Goal: Transaction & Acquisition: Purchase product/service

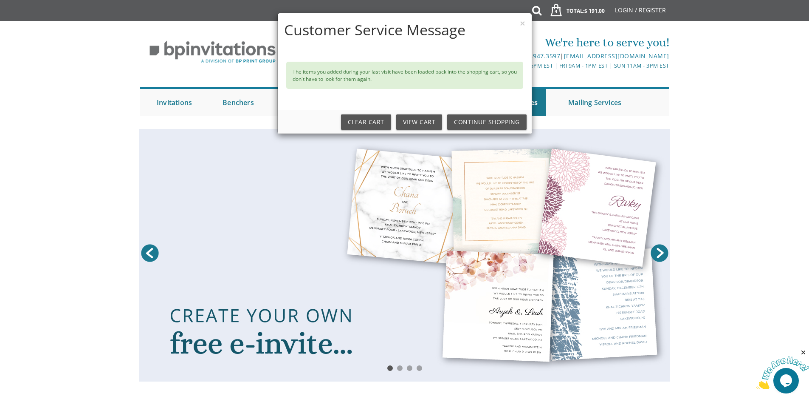
click at [518, 24] on h4 "Customer Service Message" at bounding box center [404, 30] width 241 height 21
click at [484, 126] on link "Continue Shopping" at bounding box center [486, 121] width 79 height 15
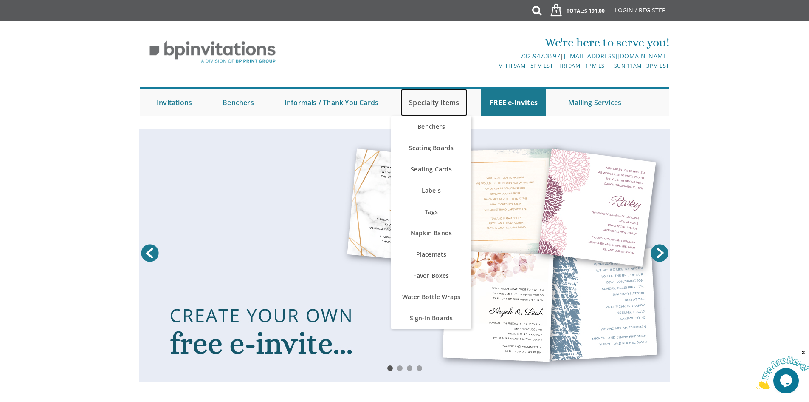
click at [425, 104] on link "Specialty Items" at bounding box center [434, 102] width 67 height 27
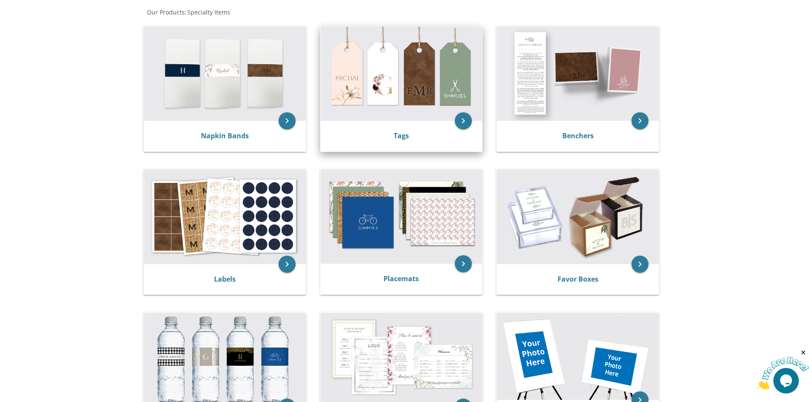
scroll to position [170, 0]
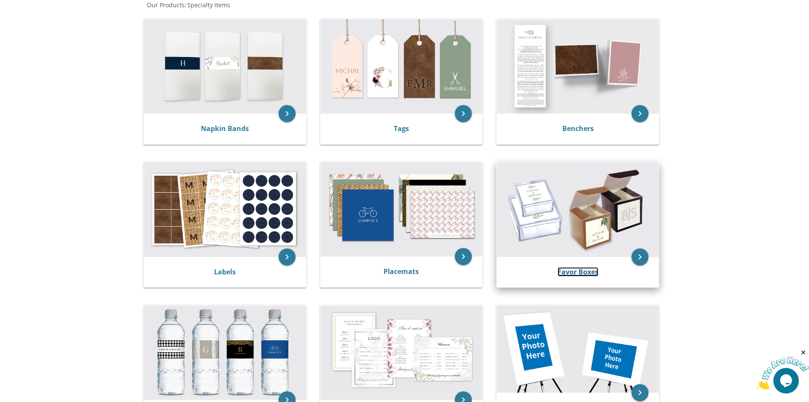
click at [564, 267] on link "Favor Boxes" at bounding box center [578, 271] width 41 height 9
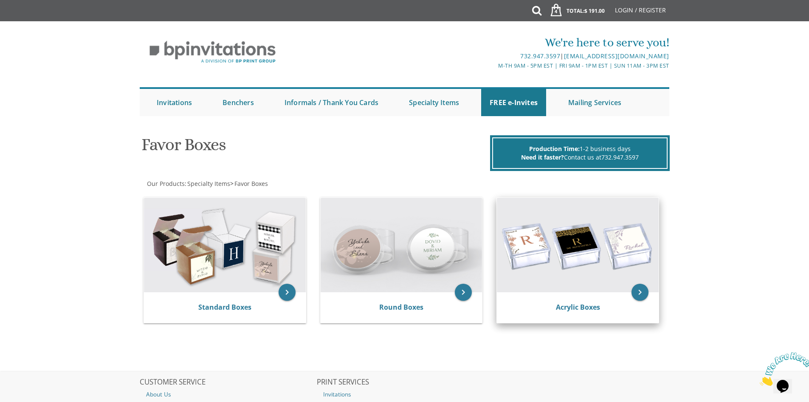
click at [557, 268] on img at bounding box center [578, 245] width 162 height 94
click at [641, 291] on icon "keyboard_arrow_right" at bounding box center [640, 291] width 17 height 17
click at [586, 304] on link "Acrylic Boxes" at bounding box center [578, 306] width 44 height 9
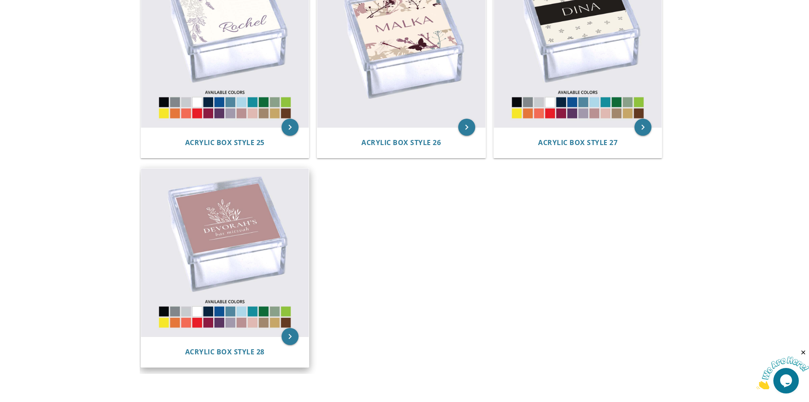
scroll to position [1997, 0]
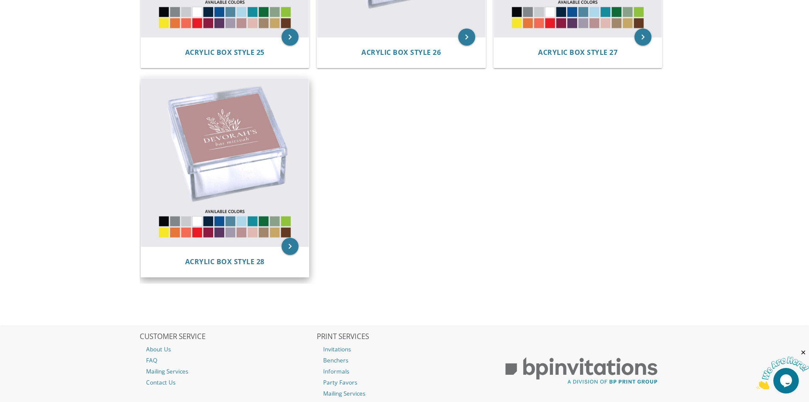
click at [222, 156] on img at bounding box center [225, 162] width 168 height 168
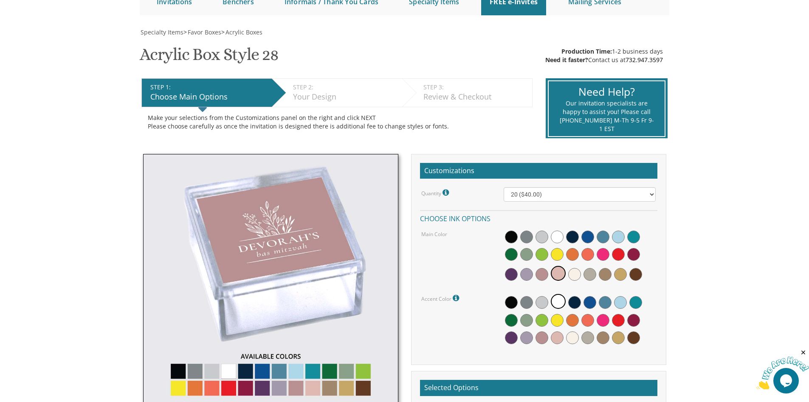
scroll to position [127, 0]
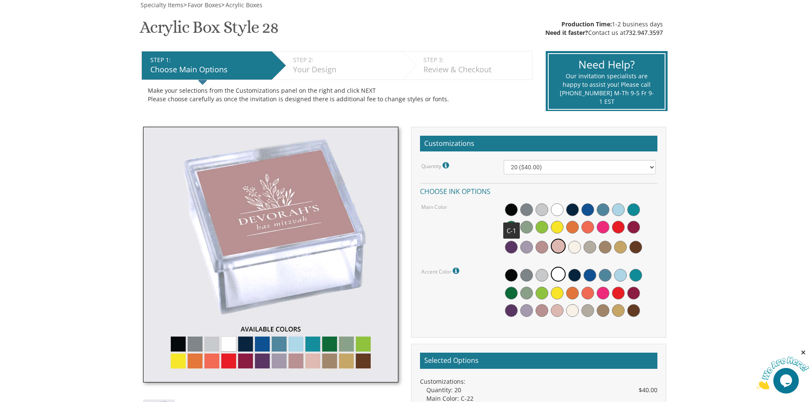
click at [512, 207] on span at bounding box center [511, 209] width 13 height 13
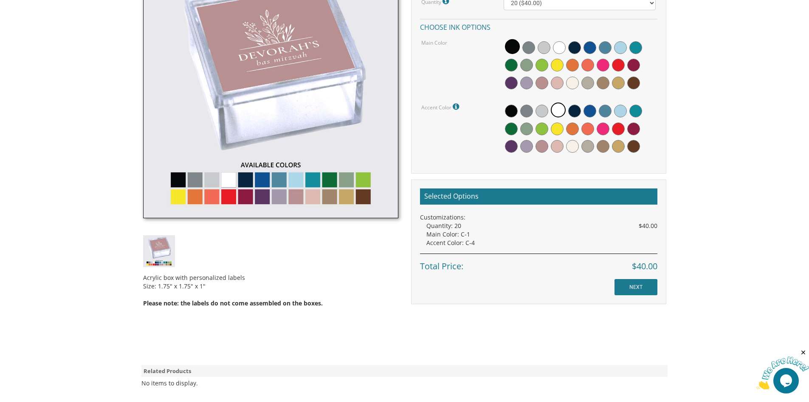
scroll to position [297, 0]
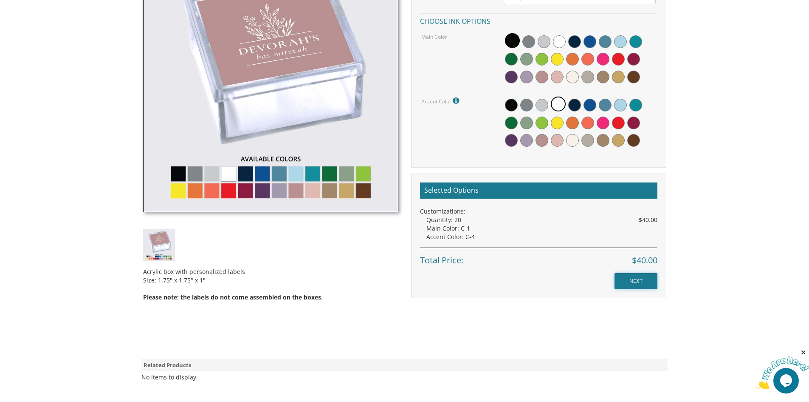
click at [639, 280] on input "NEXT" at bounding box center [636, 281] width 43 height 16
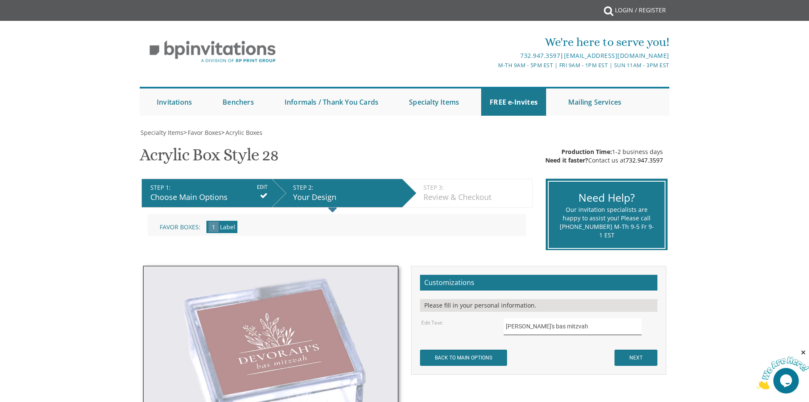
click at [580, 321] on input "[PERSON_NAME]'s bas mitzvah" at bounding box center [573, 326] width 138 height 17
type input "D"
type input "Yossi"
click at [465, 357] on input "BACK TO MAIN OPTIONS" at bounding box center [463, 357] width 87 height 16
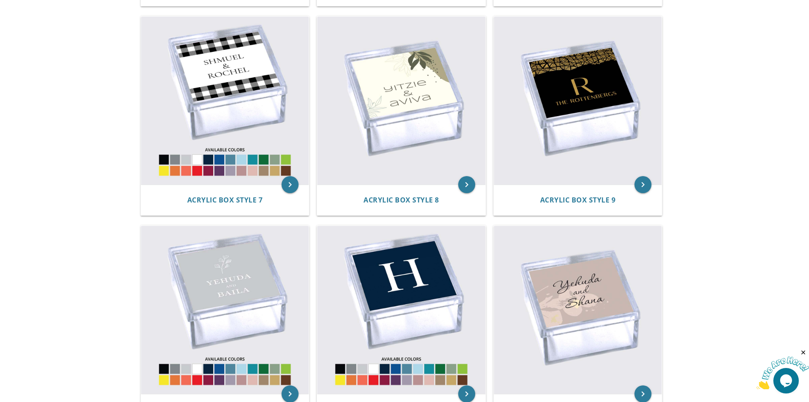
scroll to position [595, 0]
click at [248, 100] on img at bounding box center [225, 101] width 168 height 168
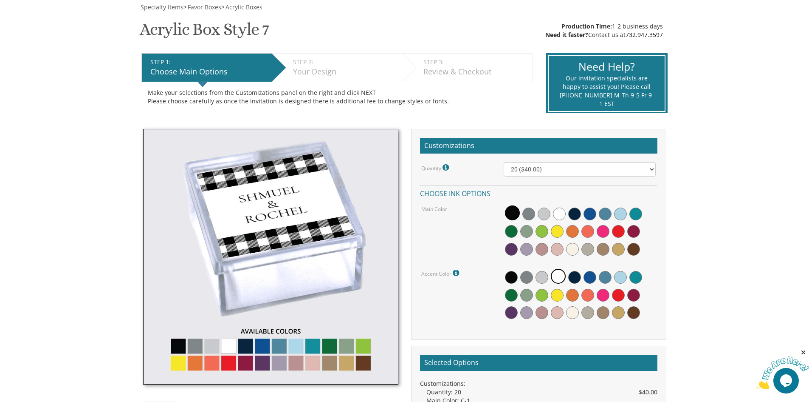
scroll to position [255, 0]
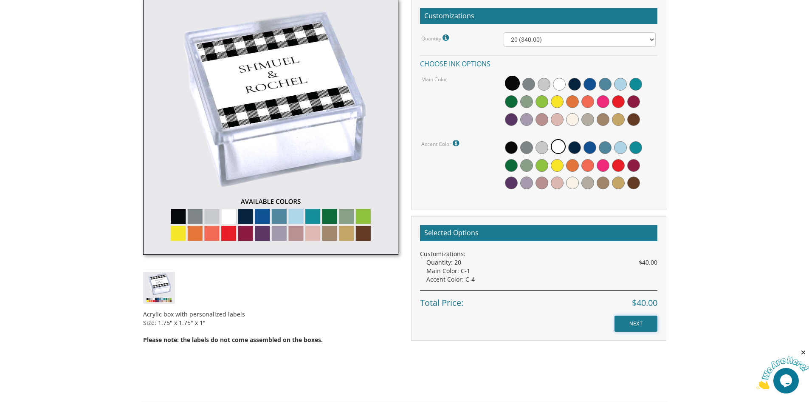
click at [634, 320] on input "NEXT" at bounding box center [636, 323] width 43 height 16
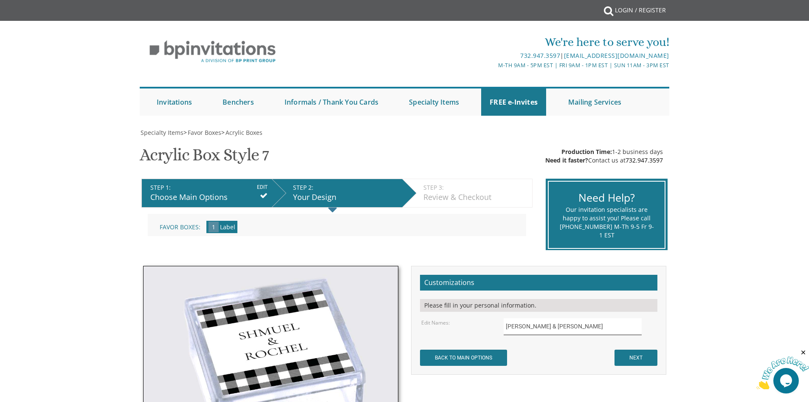
click at [560, 325] on input "Shmuel & Rochel" at bounding box center [573, 326] width 138 height 17
type input "S"
type input "ן"
click at [749, 299] on body "My Cart {{shoppingcart.totalQuantityDisplay}} Total: {{shoppingcart.subtotal}} …" at bounding box center [404, 384] width 809 height 768
click at [546, 325] on input "text" at bounding box center [573, 326] width 138 height 17
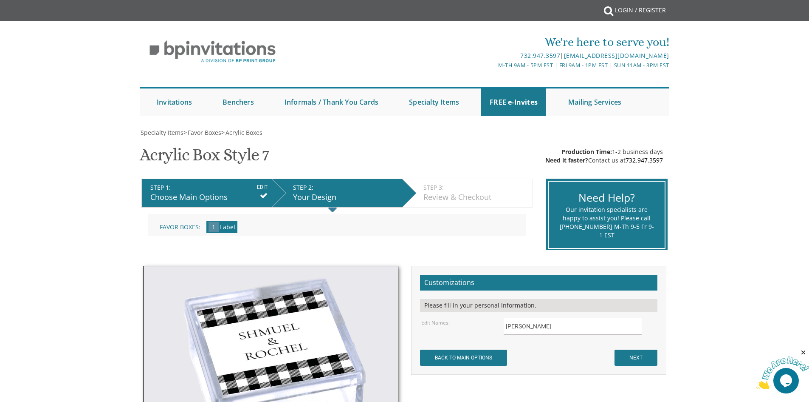
type input "יוסף חיים"
click at [637, 358] on input "NEXT" at bounding box center [636, 357] width 43 height 16
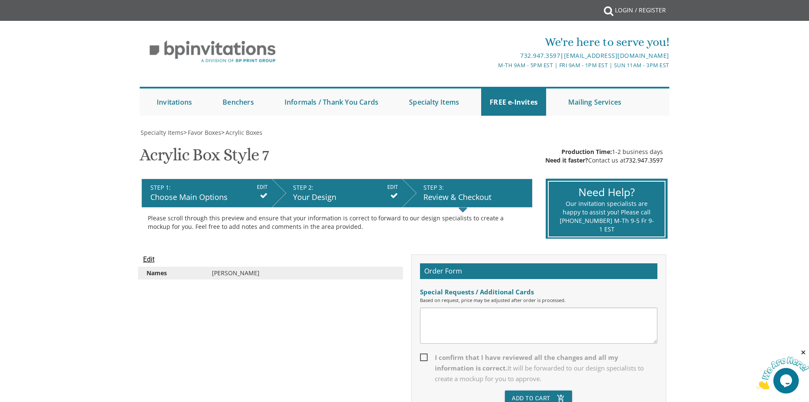
click at [422, 356] on span "I confirm that I have reviewed all the changes and all my information is correc…" at bounding box center [539, 368] width 238 height 32
click at [422, 356] on input "I confirm that I have reviewed all the changes and all my information is correc…" at bounding box center [423, 357] width 6 height 6
checkbox input "true"
click at [528, 396] on button "Add To Cart add_shopping_cart" at bounding box center [538, 397] width 67 height 15
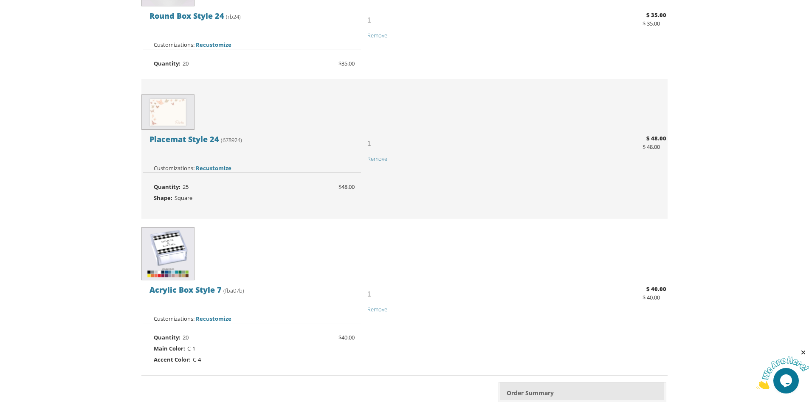
scroll to position [552, 0]
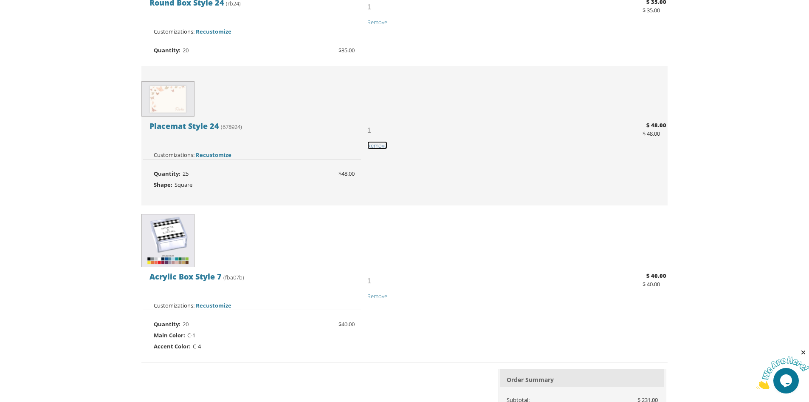
click at [375, 143] on span "Remove" at bounding box center [378, 145] width 20 height 8
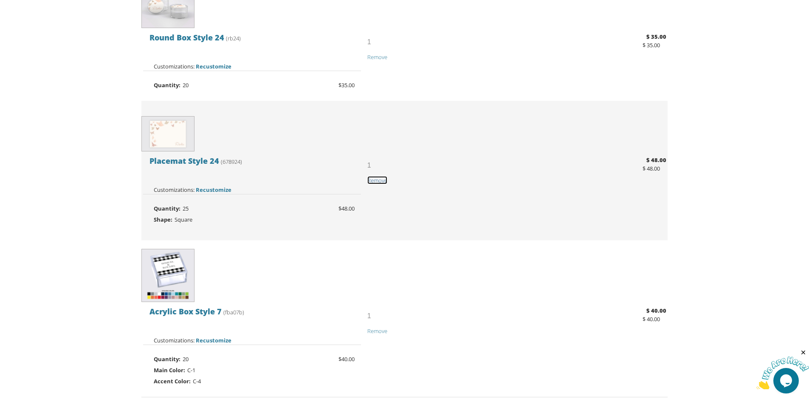
scroll to position [425, 0]
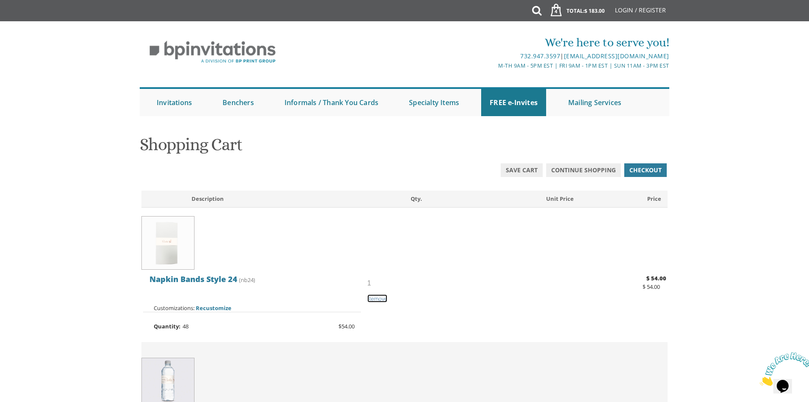
click at [373, 297] on span "Remove" at bounding box center [378, 298] width 20 height 8
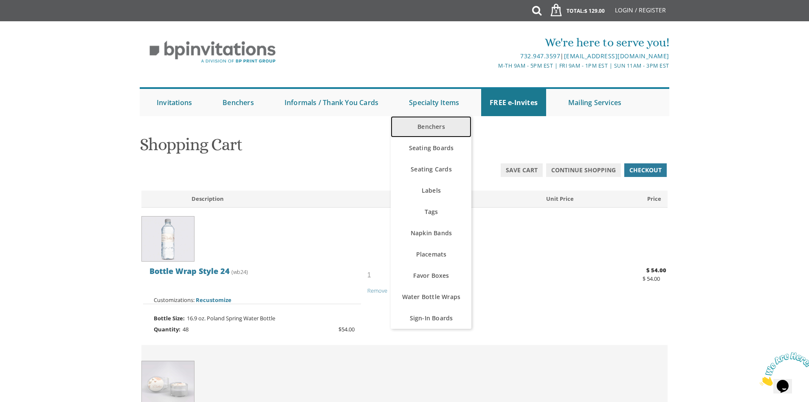
click at [429, 126] on link "Benchers" at bounding box center [431, 126] width 81 height 21
click at [433, 122] on link "Benchers" at bounding box center [431, 126] width 81 height 21
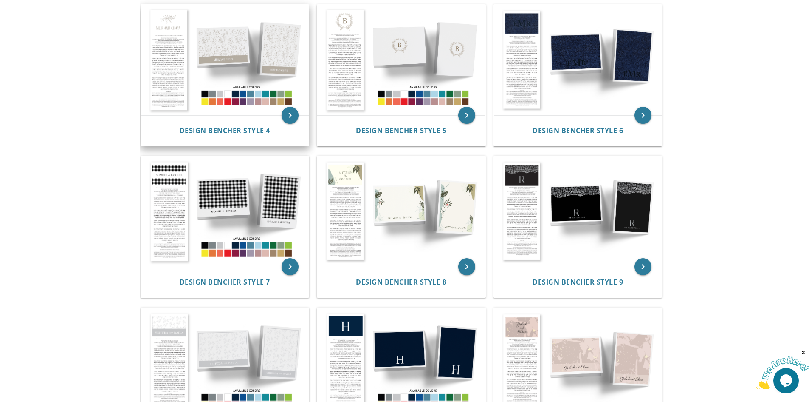
scroll to position [383, 0]
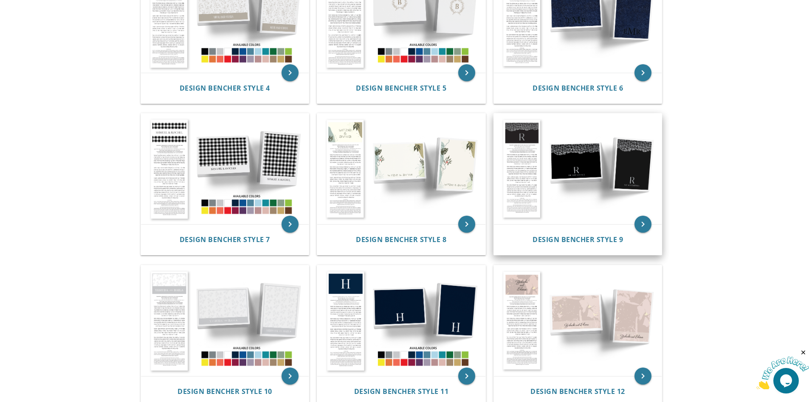
click at [522, 178] on img at bounding box center [578, 168] width 168 height 110
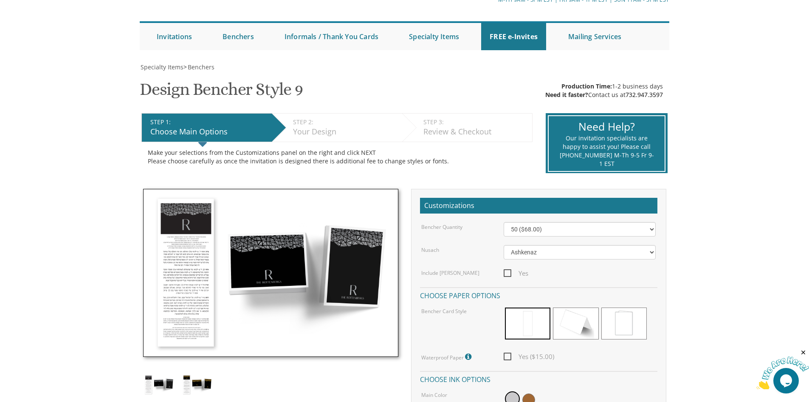
scroll to position [85, 0]
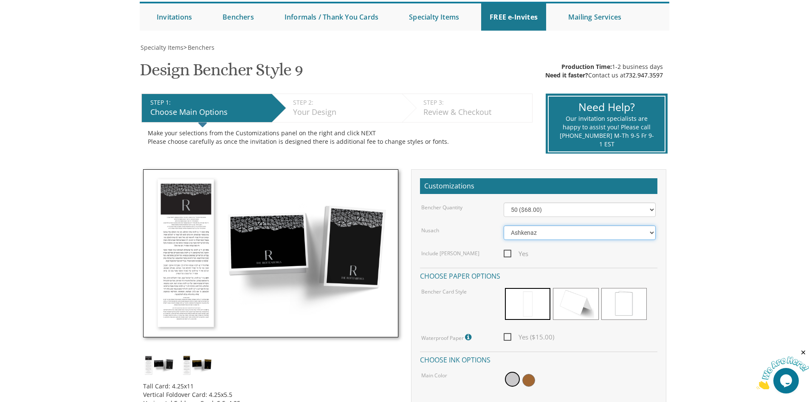
click at [564, 230] on select "Ashkenaz [PERSON_NAME]" at bounding box center [580, 232] width 152 height 14
click at [473, 235] on div "Nusach Ashkenaz [PERSON_NAME]" at bounding box center [538, 232] width 247 height 14
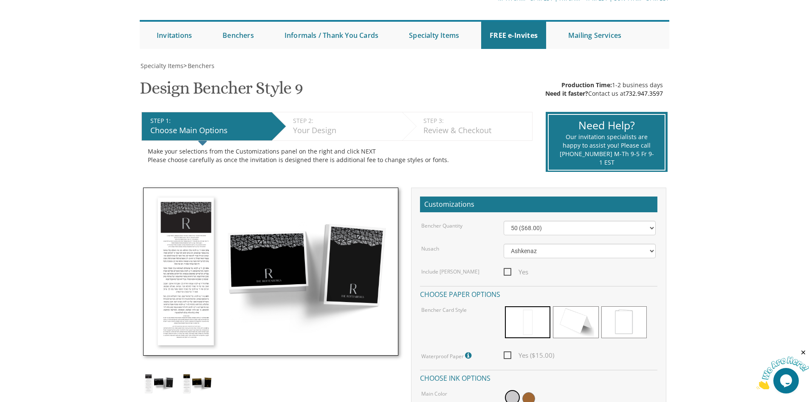
scroll to position [0, 0]
